Goal: Navigation & Orientation: Find specific page/section

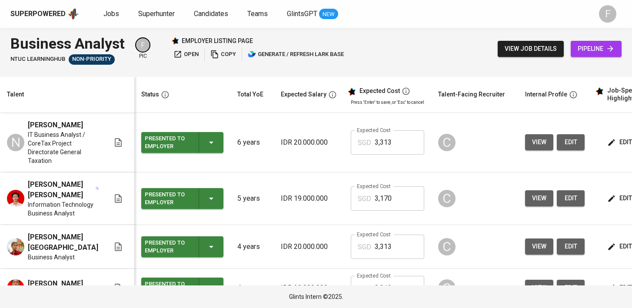
scroll to position [251, 0]
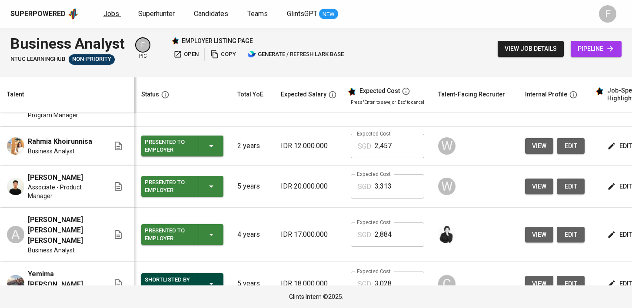
click at [104, 10] on span "Jobs" at bounding box center [112, 14] width 16 height 8
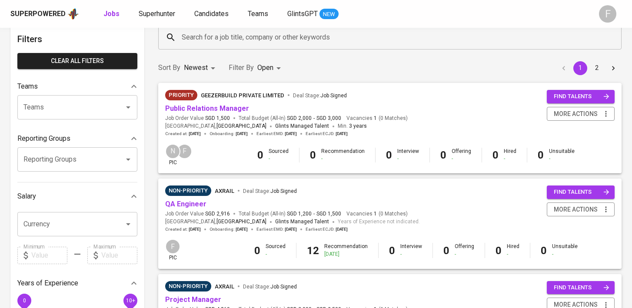
scroll to position [39, 0]
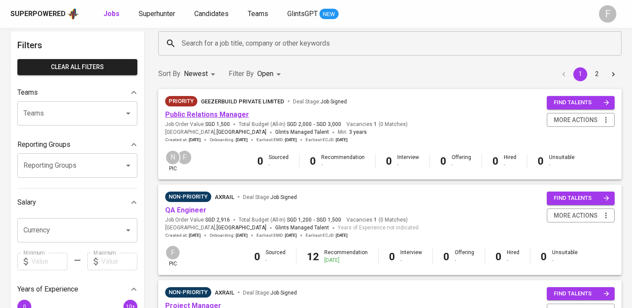
click at [219, 115] on link "Public Relations Manager" at bounding box center [207, 114] width 84 height 8
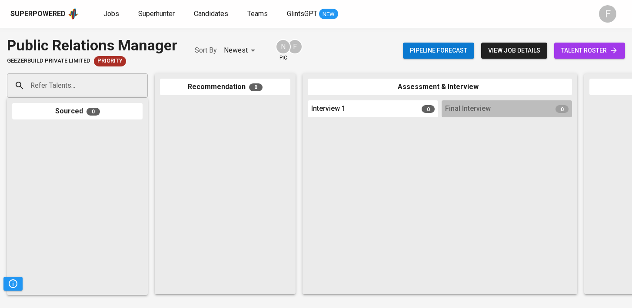
click at [506, 40] on div "Pipeline forecast view job details talent roster" at bounding box center [514, 51] width 222 height 32
click at [505, 48] on span "view job details" at bounding box center [514, 50] width 52 height 11
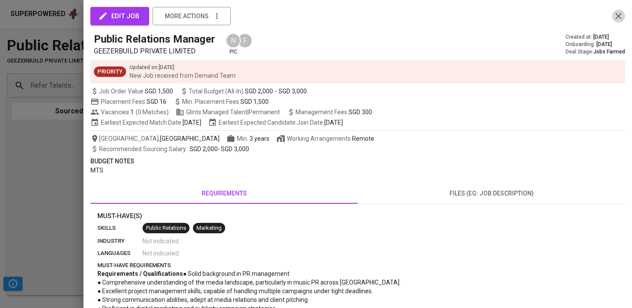
click at [619, 16] on icon "button" at bounding box center [619, 16] width 6 height 6
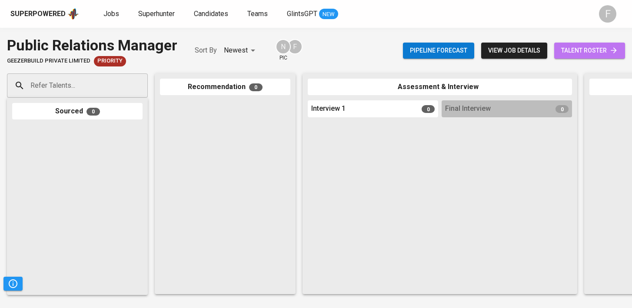
click at [591, 50] on span "talent roster" at bounding box center [589, 50] width 57 height 11
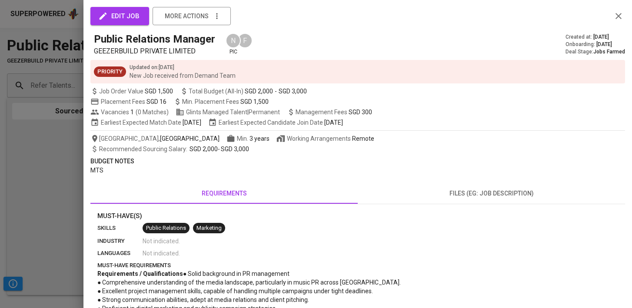
click at [614, 14] on icon "button" at bounding box center [619, 16] width 10 height 10
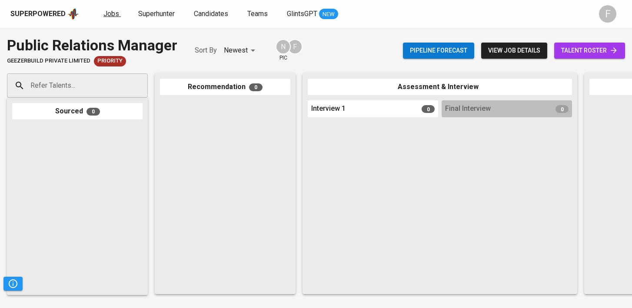
click at [107, 17] on span "Jobs" at bounding box center [112, 14] width 16 height 8
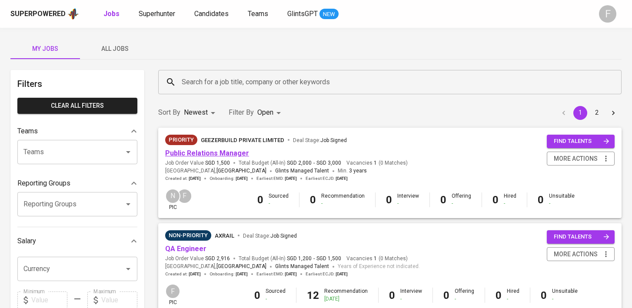
click at [215, 155] on link "Public Relations Manager" at bounding box center [207, 153] width 84 height 8
